Goal: Task Accomplishment & Management: Manage account settings

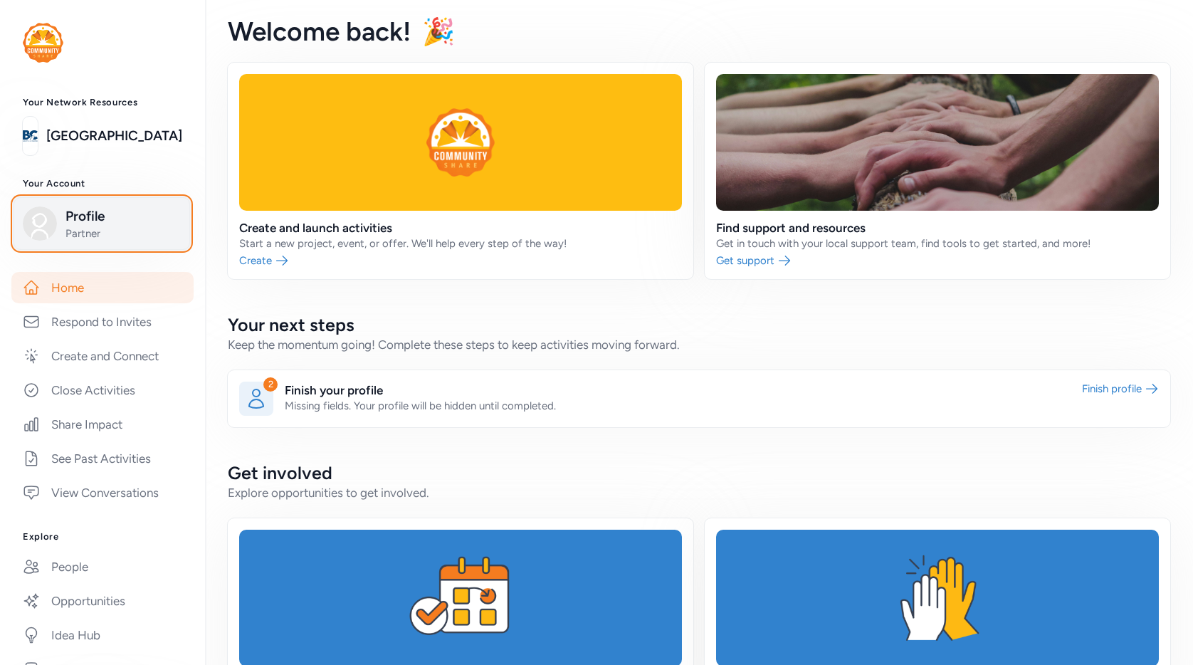
click at [136, 239] on span "Partner" at bounding box center [123, 233] width 115 height 14
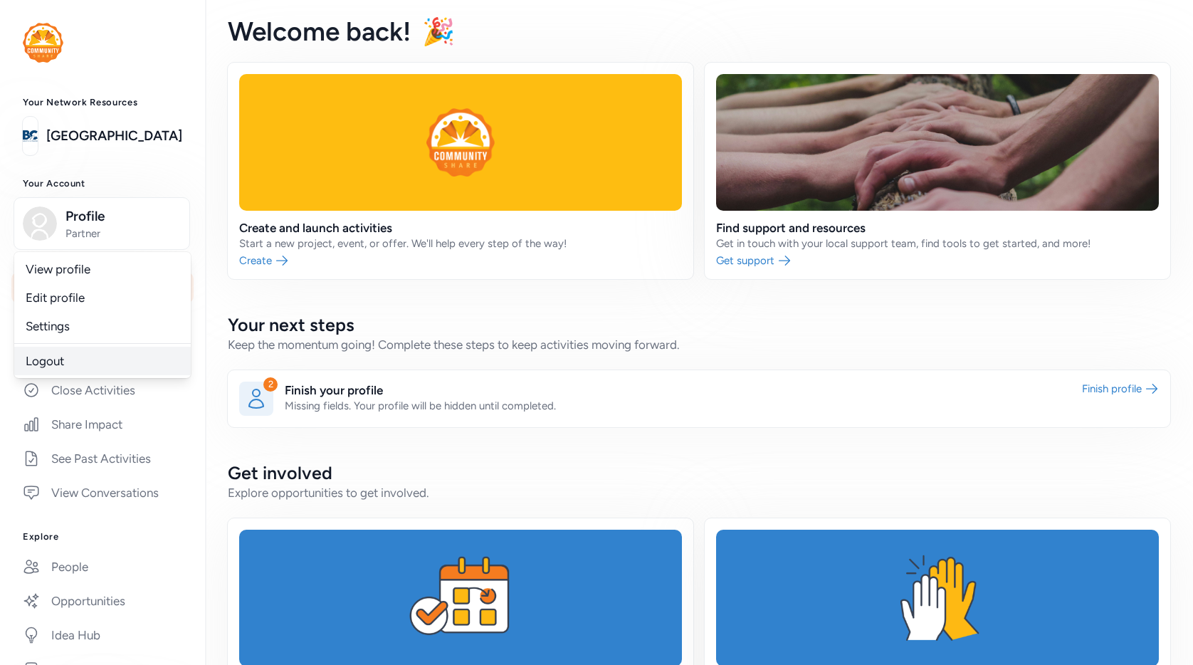
click at [58, 358] on link "Logout" at bounding box center [102, 361] width 177 height 28
